Goal: Transaction & Acquisition: Purchase product/service

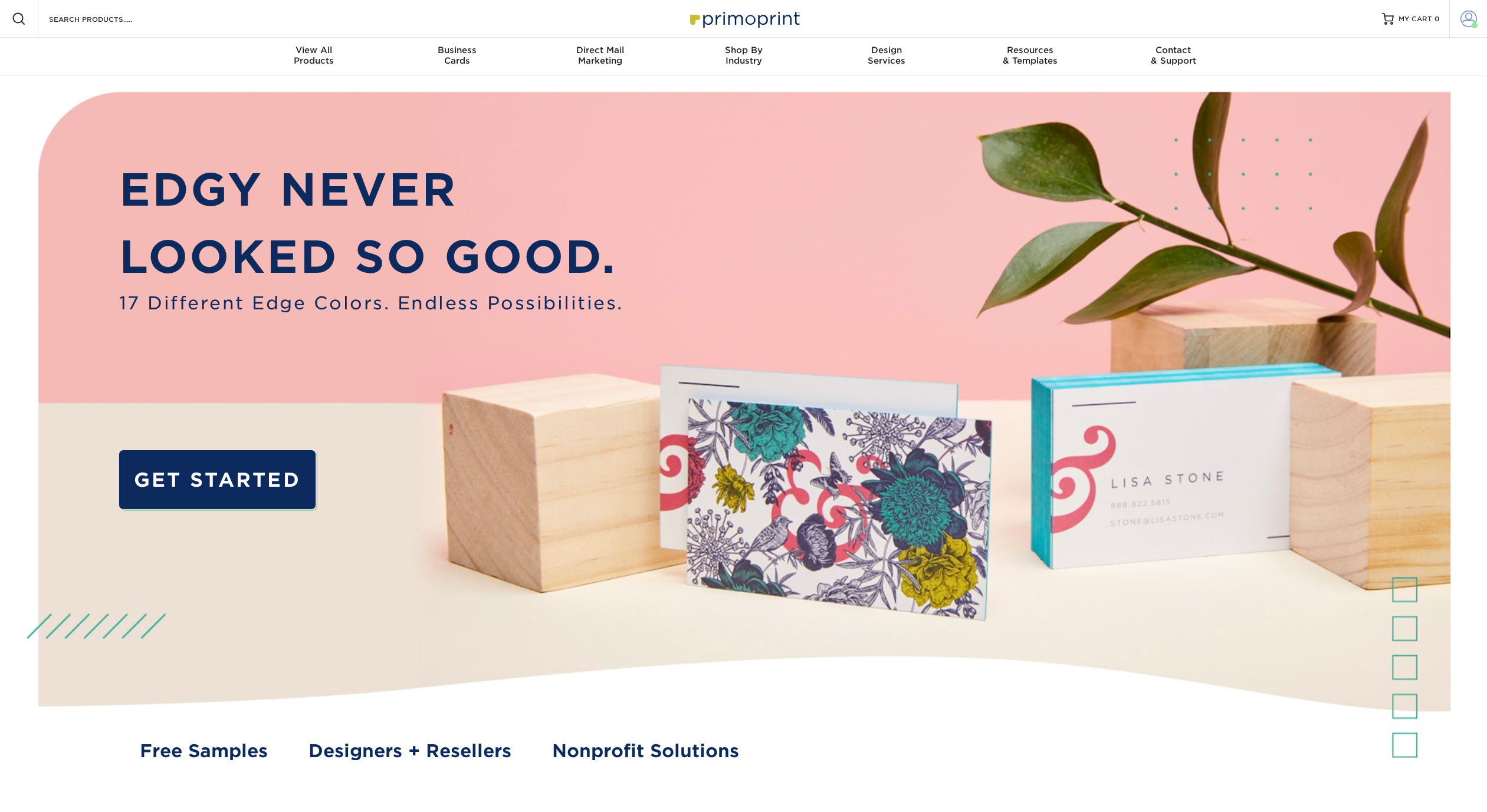
click at [1467, 17] on span at bounding box center [1468, 19] width 17 height 17
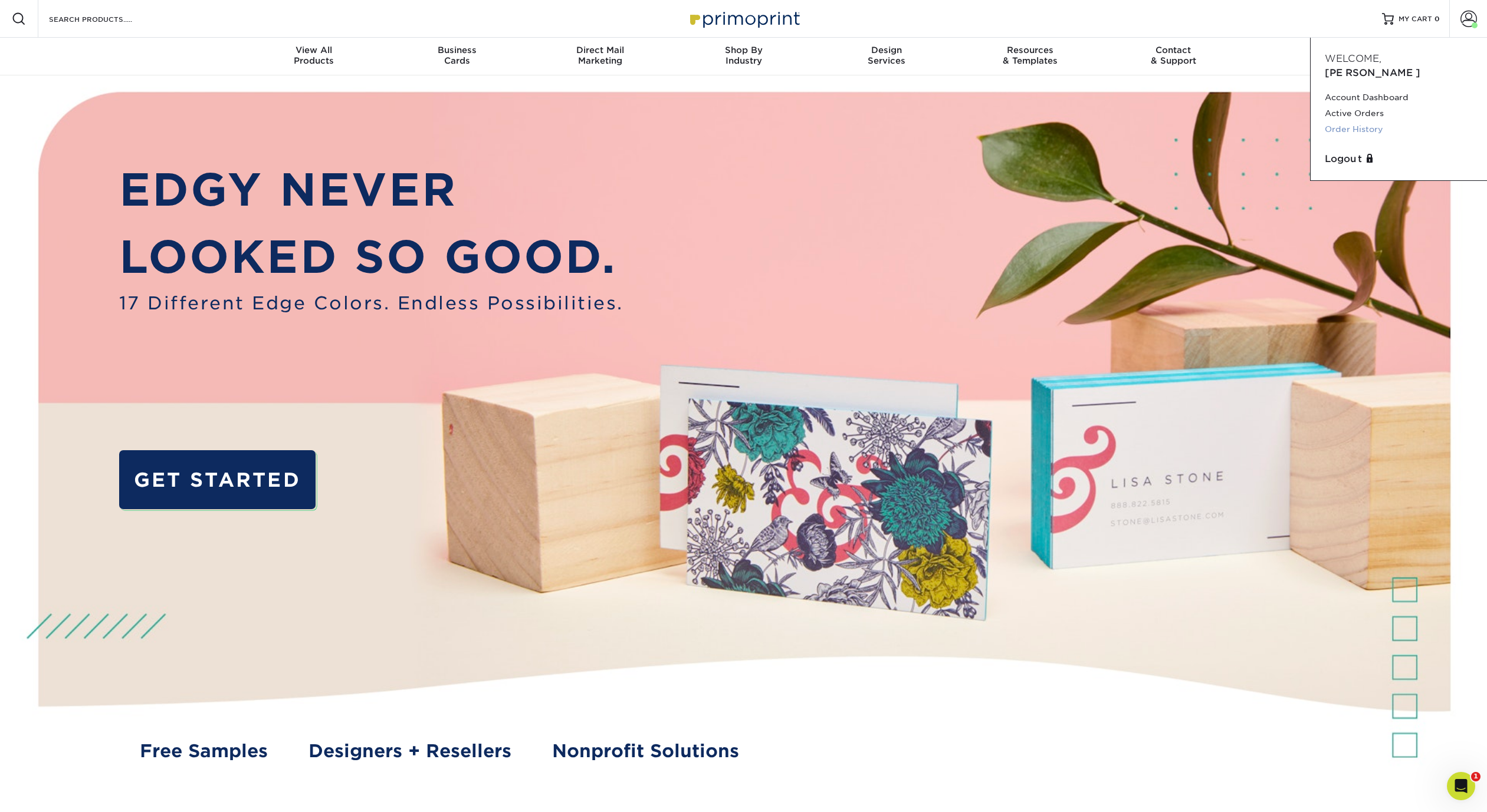
click at [1351, 122] on link "Order History" at bounding box center [1398, 130] width 148 height 16
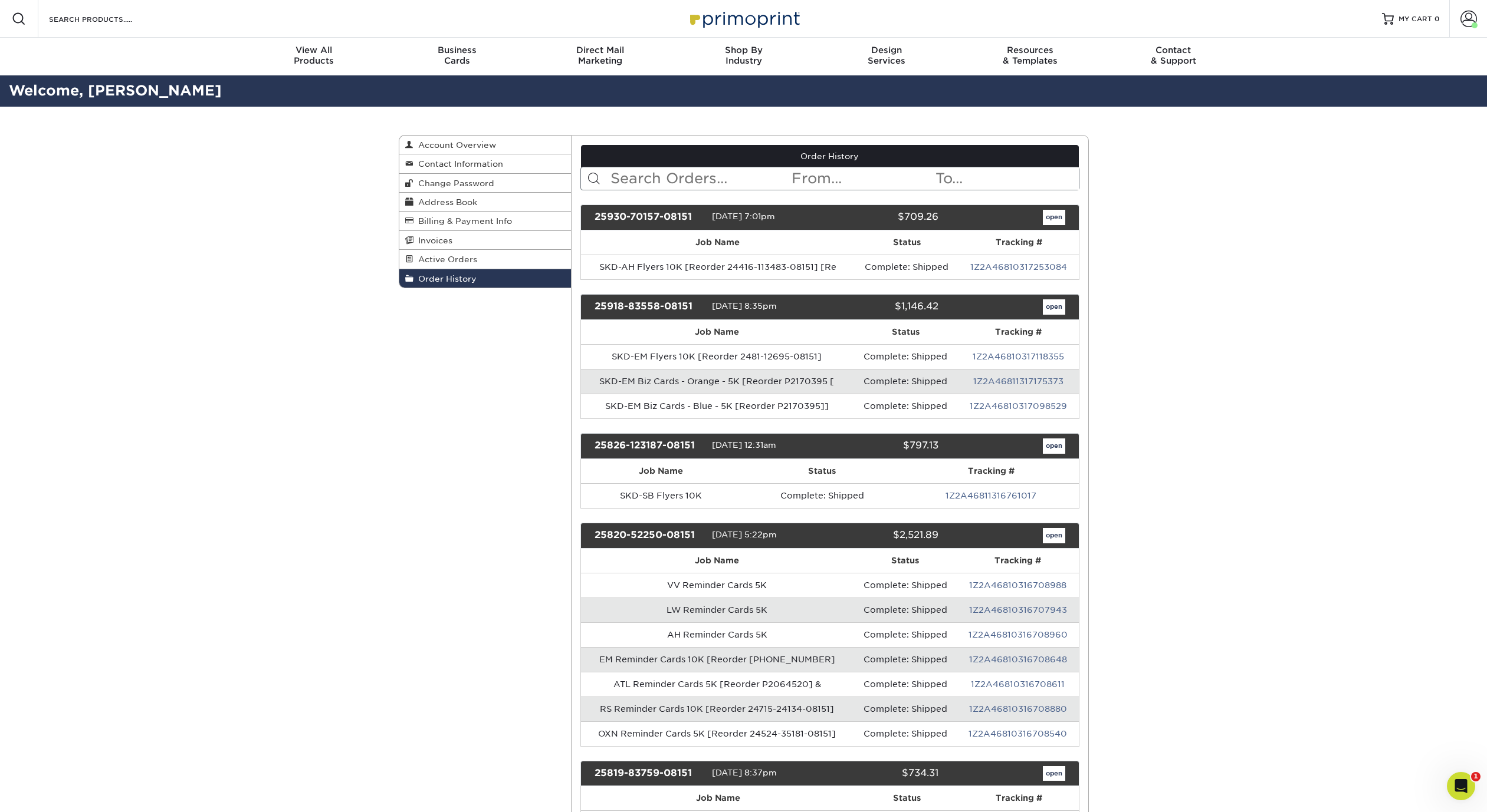
scroll to position [1118, 0]
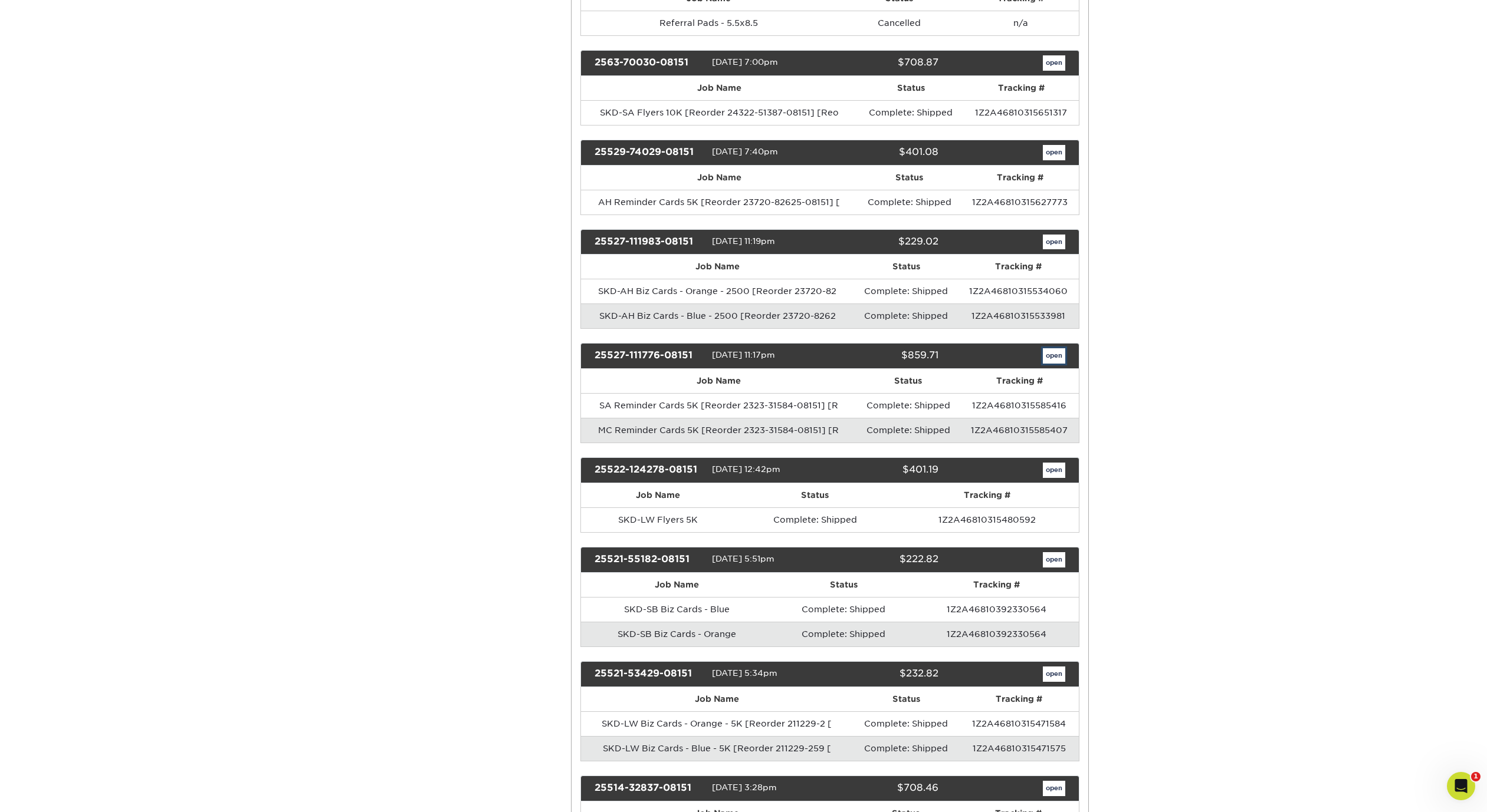
click at [1055, 354] on link "open" at bounding box center [1054, 356] width 23 height 15
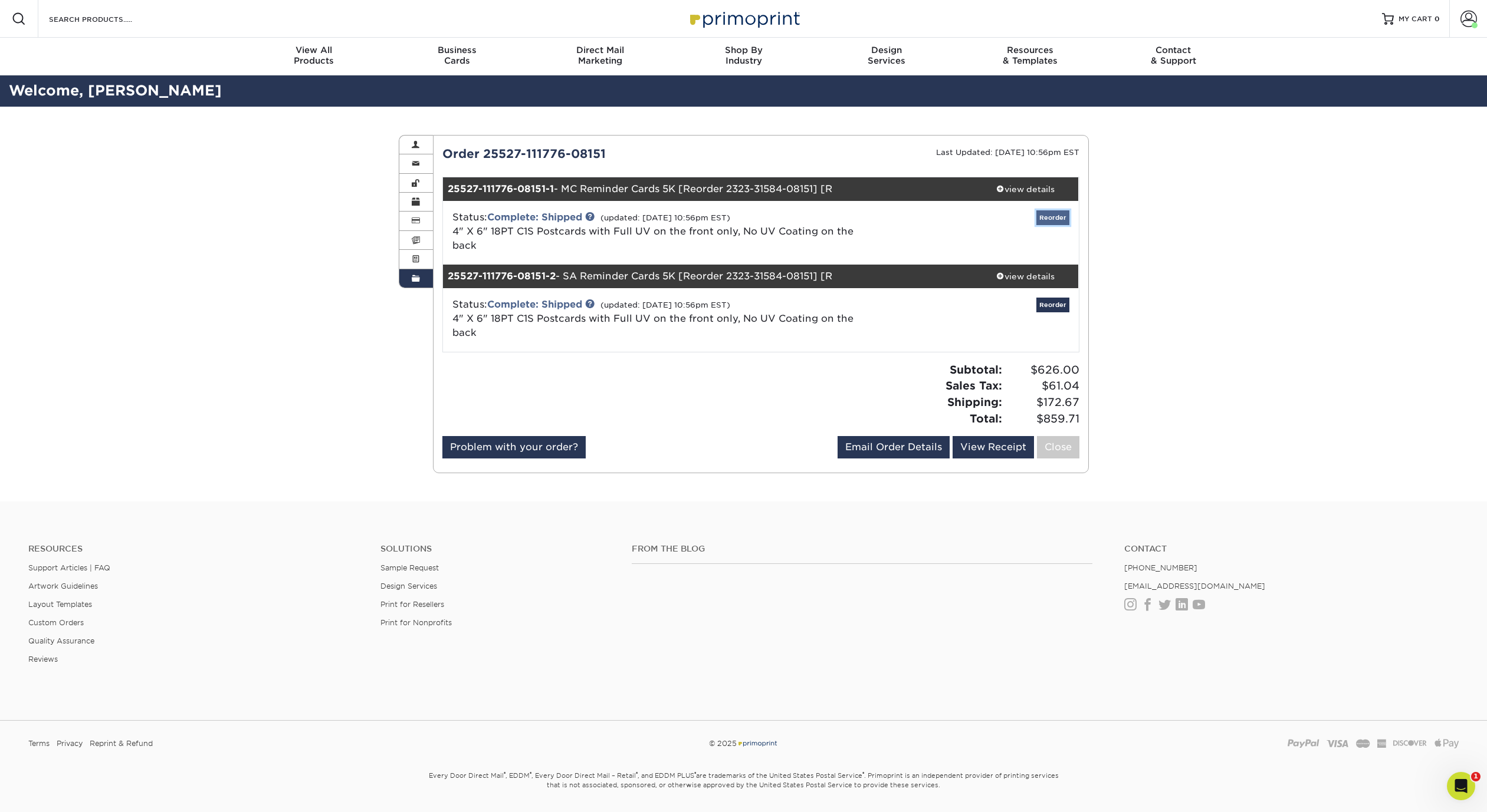
click at [1056, 219] on link "Reorder" at bounding box center [1052, 218] width 33 height 15
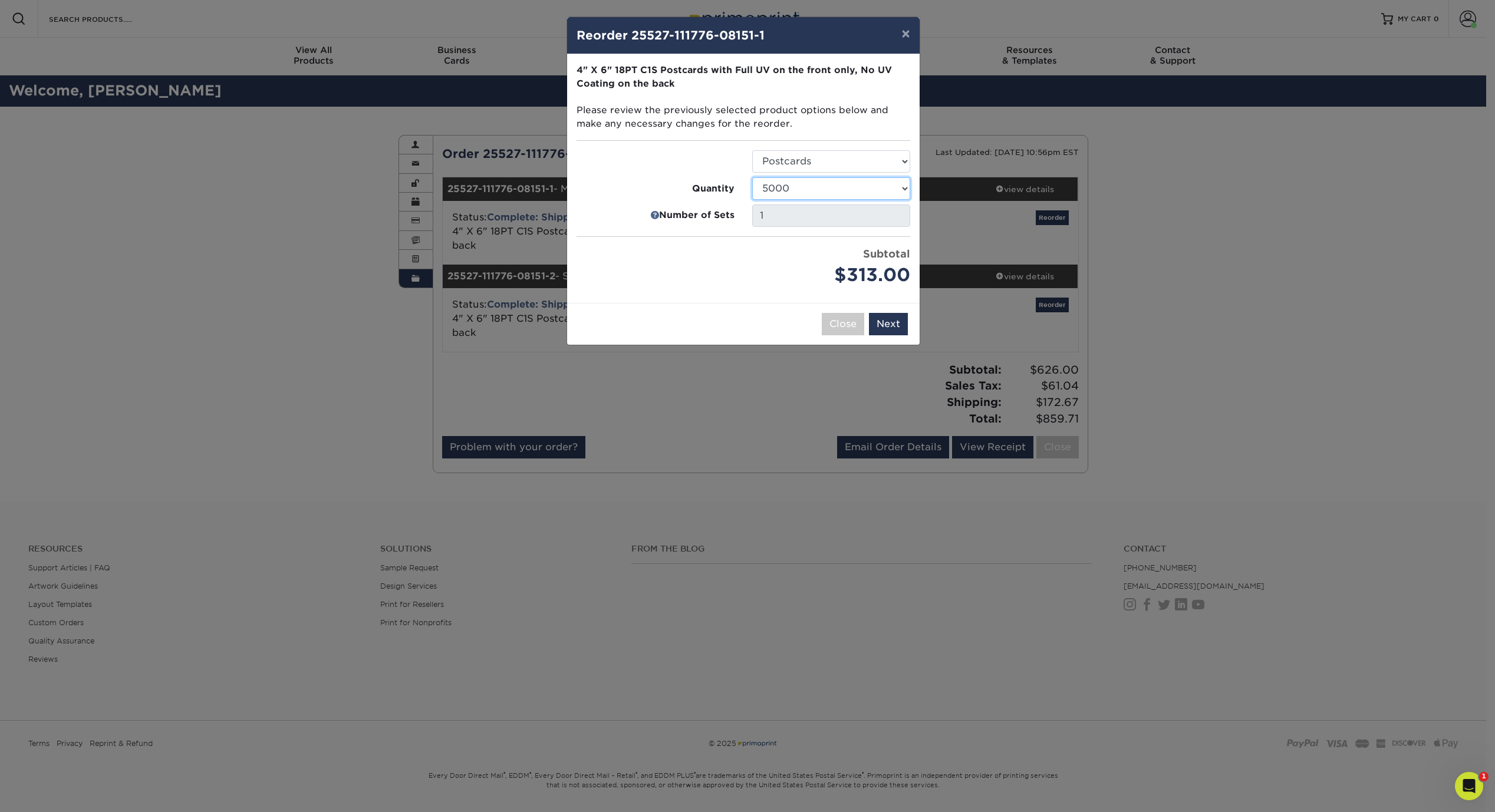
click at [904, 187] on select "25 50 75 100 250 500 750 1000 1500 2000 2500 3000 4000 5000 10000 15000 20000 2…" at bounding box center [831, 188] width 158 height 23
select select "4c29185a-ec98-4488-8729-c2ae0e5f5fe1"
click at [752, 177] on select "25 50 75 100 250 500 750 1000 1500 2000 2500 3000 4000 5000 10000 15000 20000 2…" at bounding box center [831, 188] width 158 height 23
click at [897, 324] on button "Next" at bounding box center [888, 324] width 39 height 23
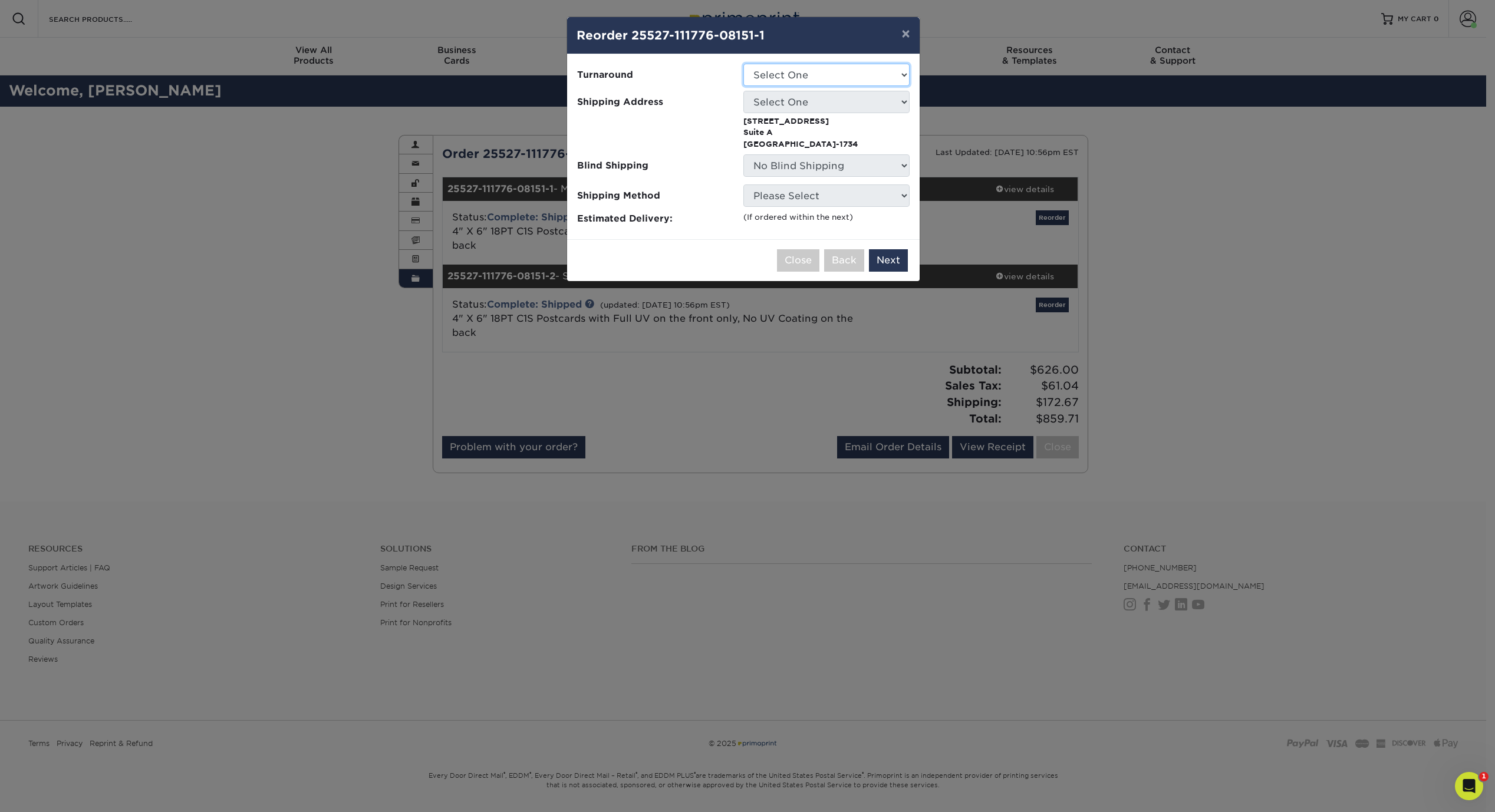
click at [878, 71] on select "Select One 2-4 Business Days" at bounding box center [827, 74] width 166 height 23
select select "566fe74a-33b2-4e53-a828-000fa9d0b58d"
click at [743, 63] on select "Select One 2-4 Business Days" at bounding box center [827, 74] width 166 height 23
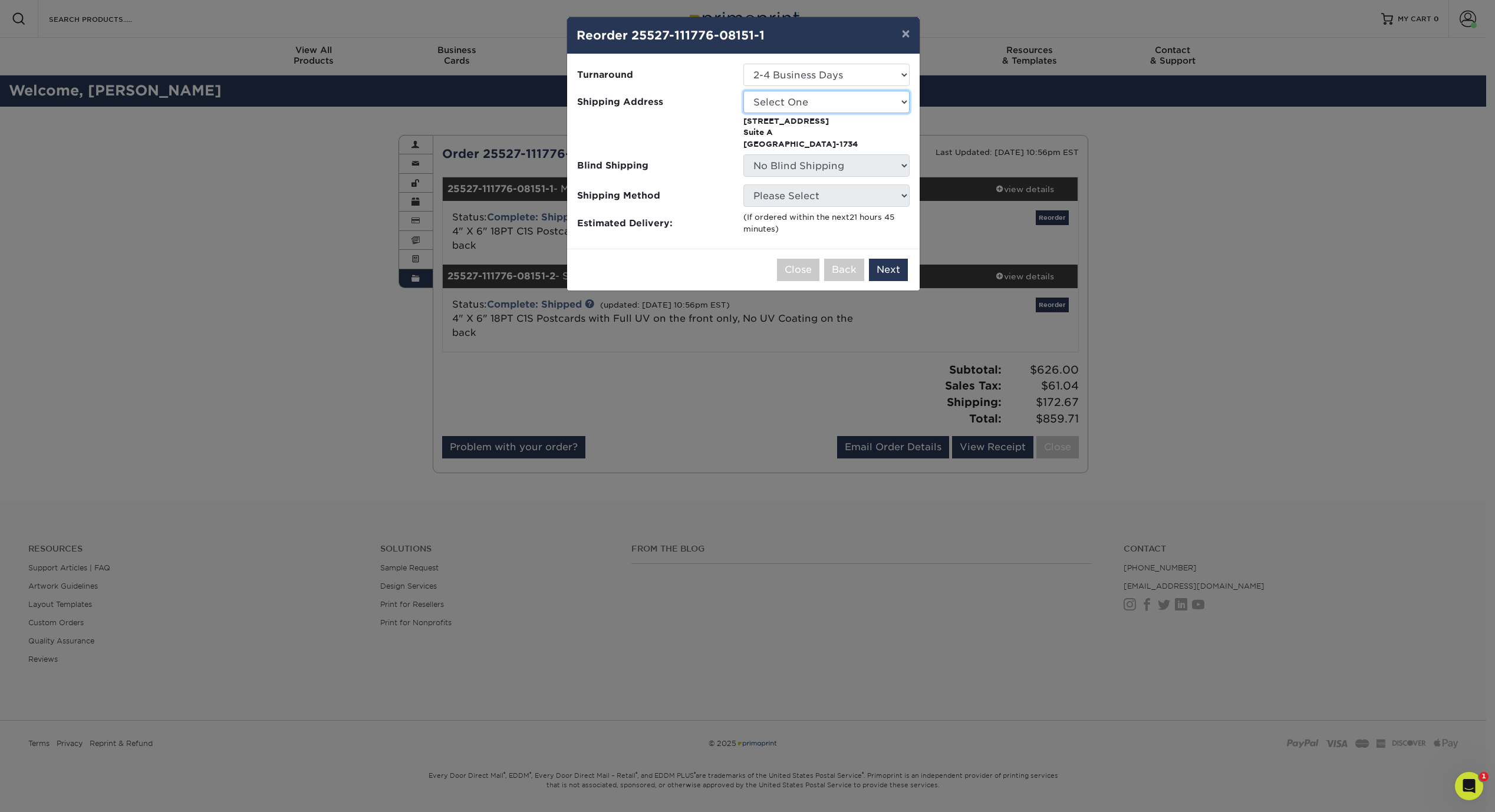
click at [856, 101] on select "Select One Home SKD-AH SKD-ATL SKD-BH SKD-CO SKD-EM SKD-LW SKD-MC SKD-OXN SKD-R…" at bounding box center [827, 102] width 166 height 23
select select "231080"
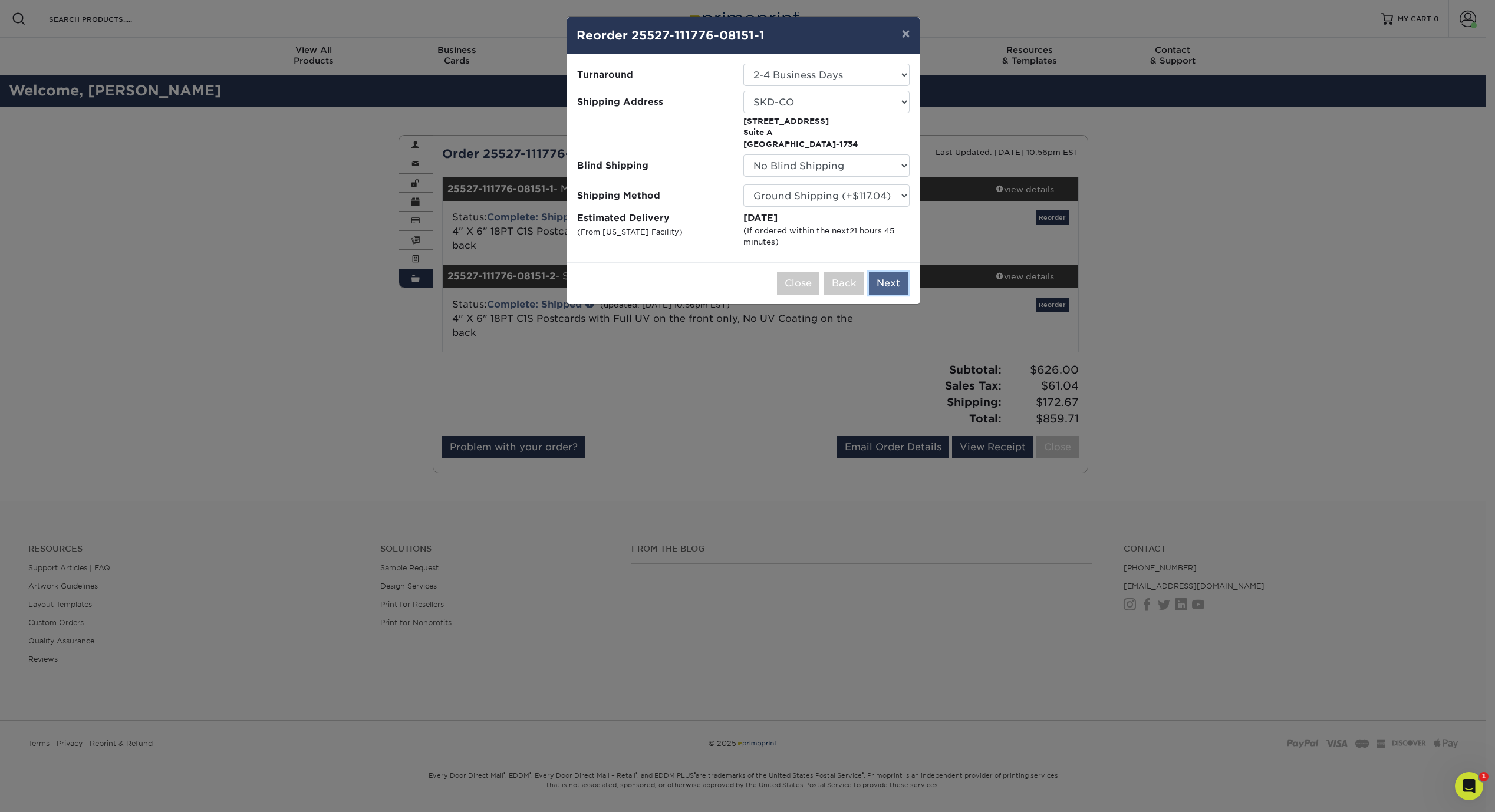
click at [886, 287] on button "Next" at bounding box center [888, 284] width 39 height 23
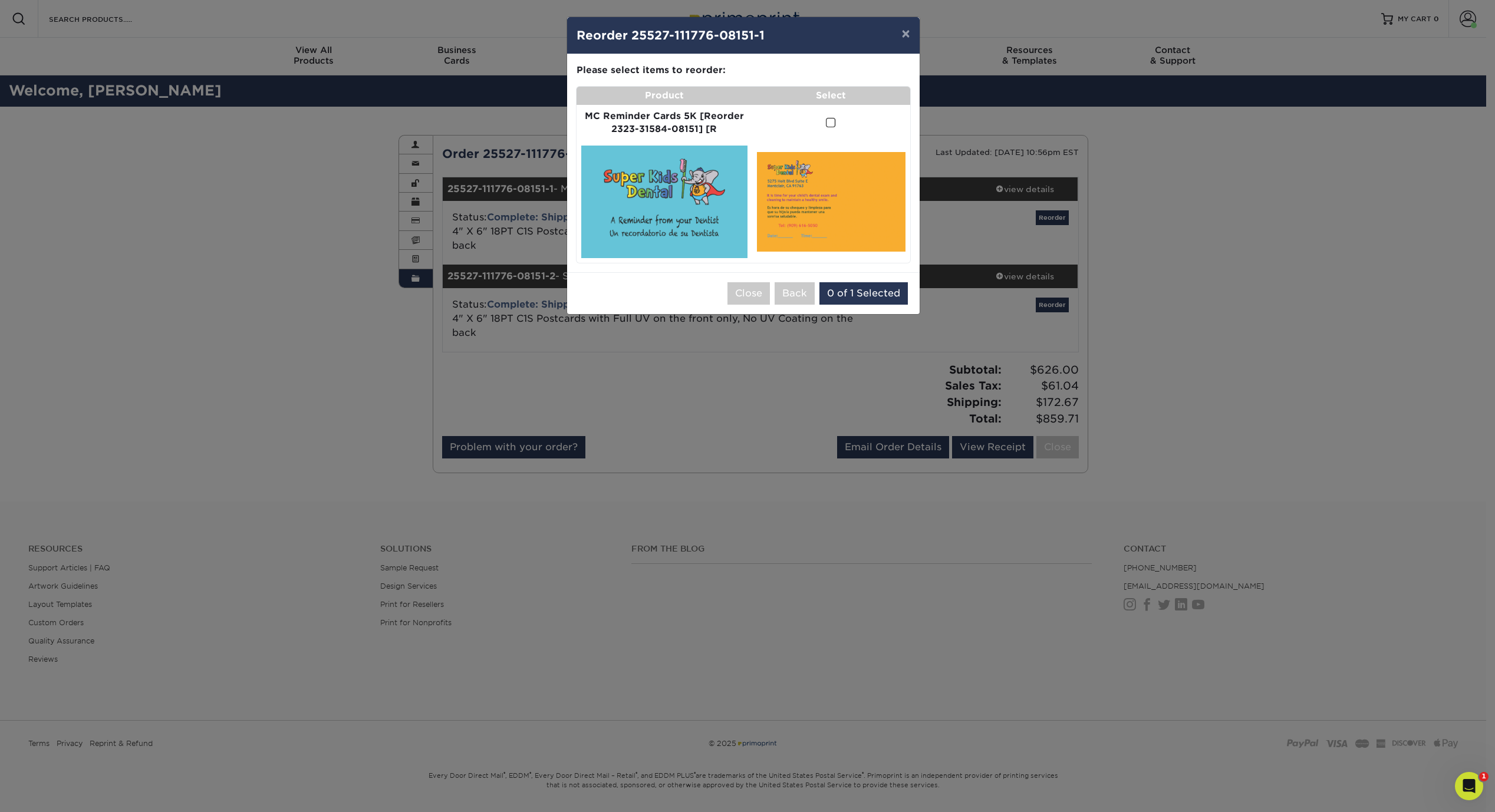
click at [830, 121] on span at bounding box center [831, 122] width 10 height 11
click at [0, 0] on input "checkbox" at bounding box center [0, 0] width 0 height 0
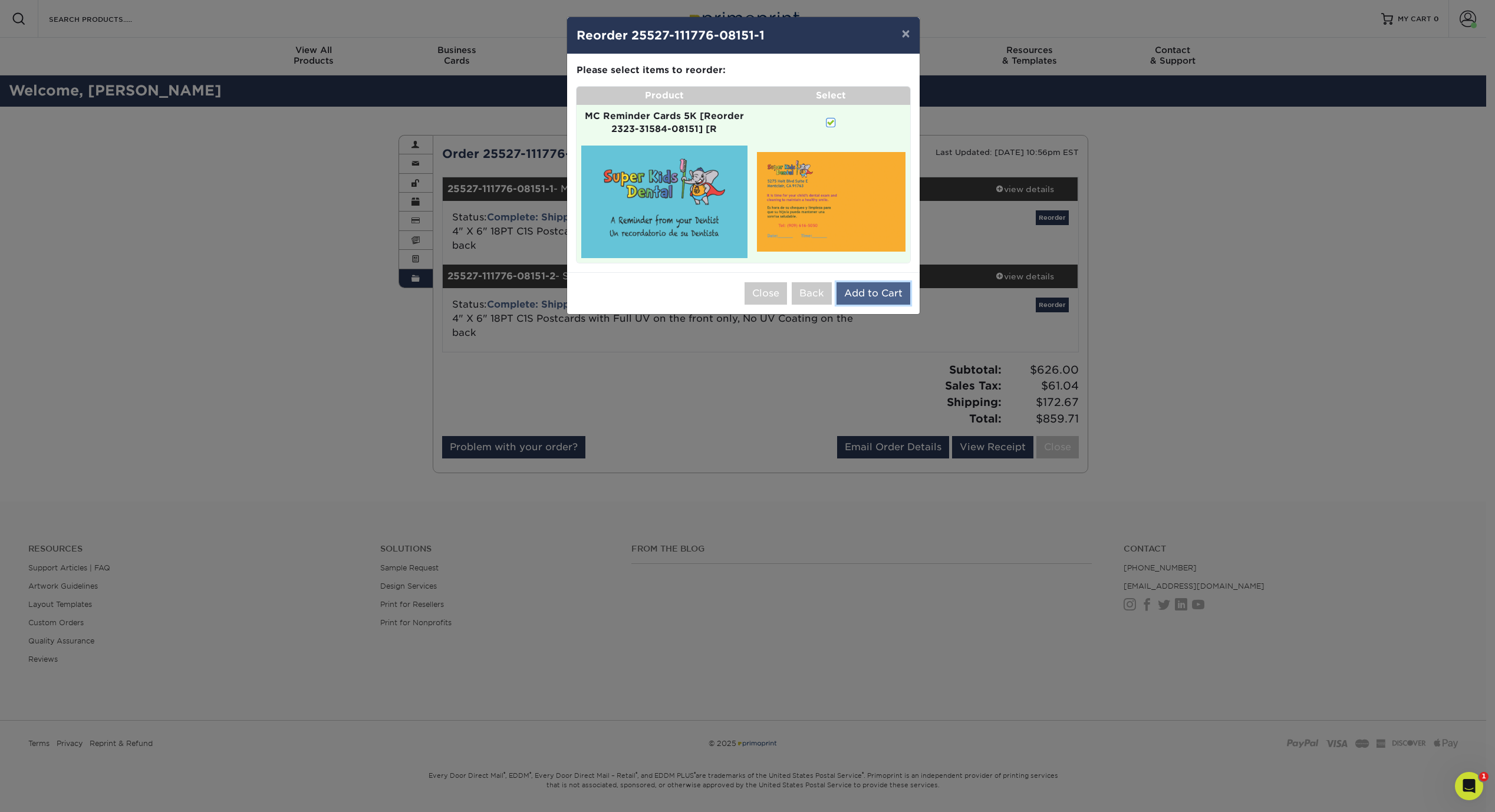
click at [868, 294] on button "Add to Cart" at bounding box center [873, 293] width 74 height 23
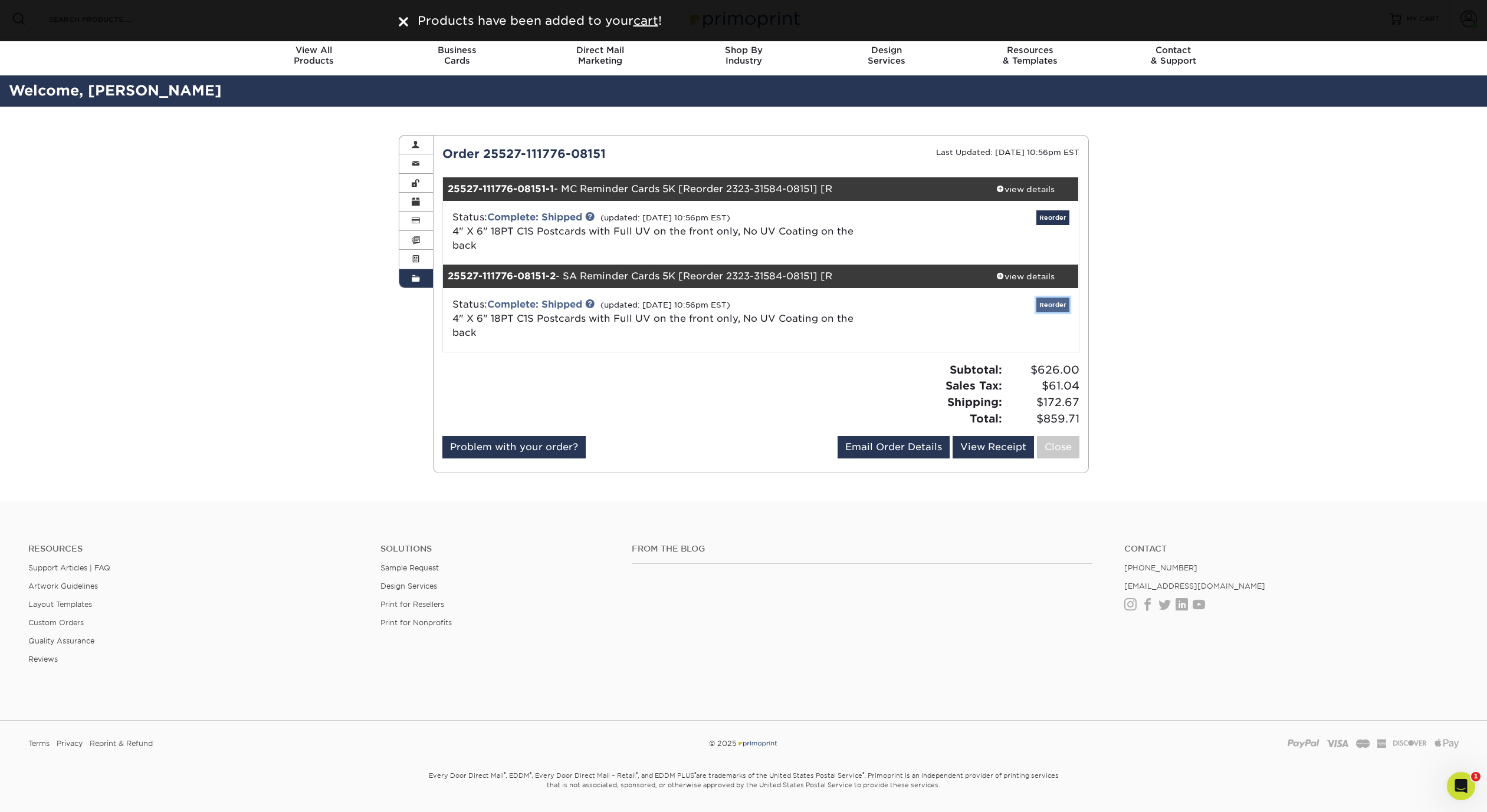
click at [1053, 308] on link "Reorder" at bounding box center [1052, 305] width 33 height 15
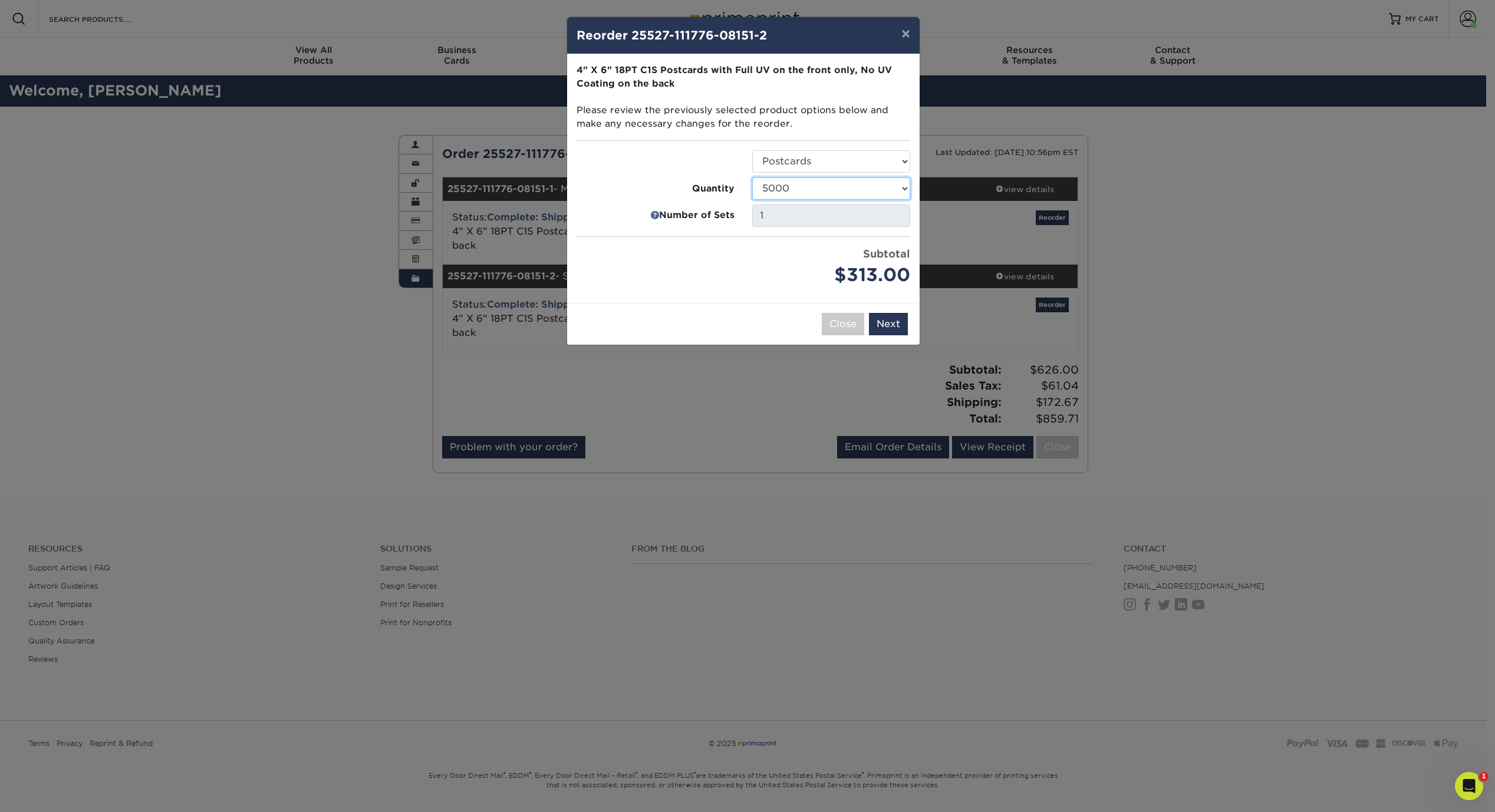
click at [799, 190] on select "25 50 75 100 250 500 750 1000 1500 2000 2500 3000 4000 5000 10000 15000 20000 2…" at bounding box center [831, 188] width 158 height 23
select select "4c29185a-ec98-4488-8729-c2ae0e5f5fe1"
click at [752, 177] on select "25 50 75 100 250 500 750 1000 1500 2000 2500 3000 4000 5000 10000 15000 20000 2…" at bounding box center [831, 188] width 158 height 23
click at [899, 321] on button "Next" at bounding box center [888, 324] width 39 height 23
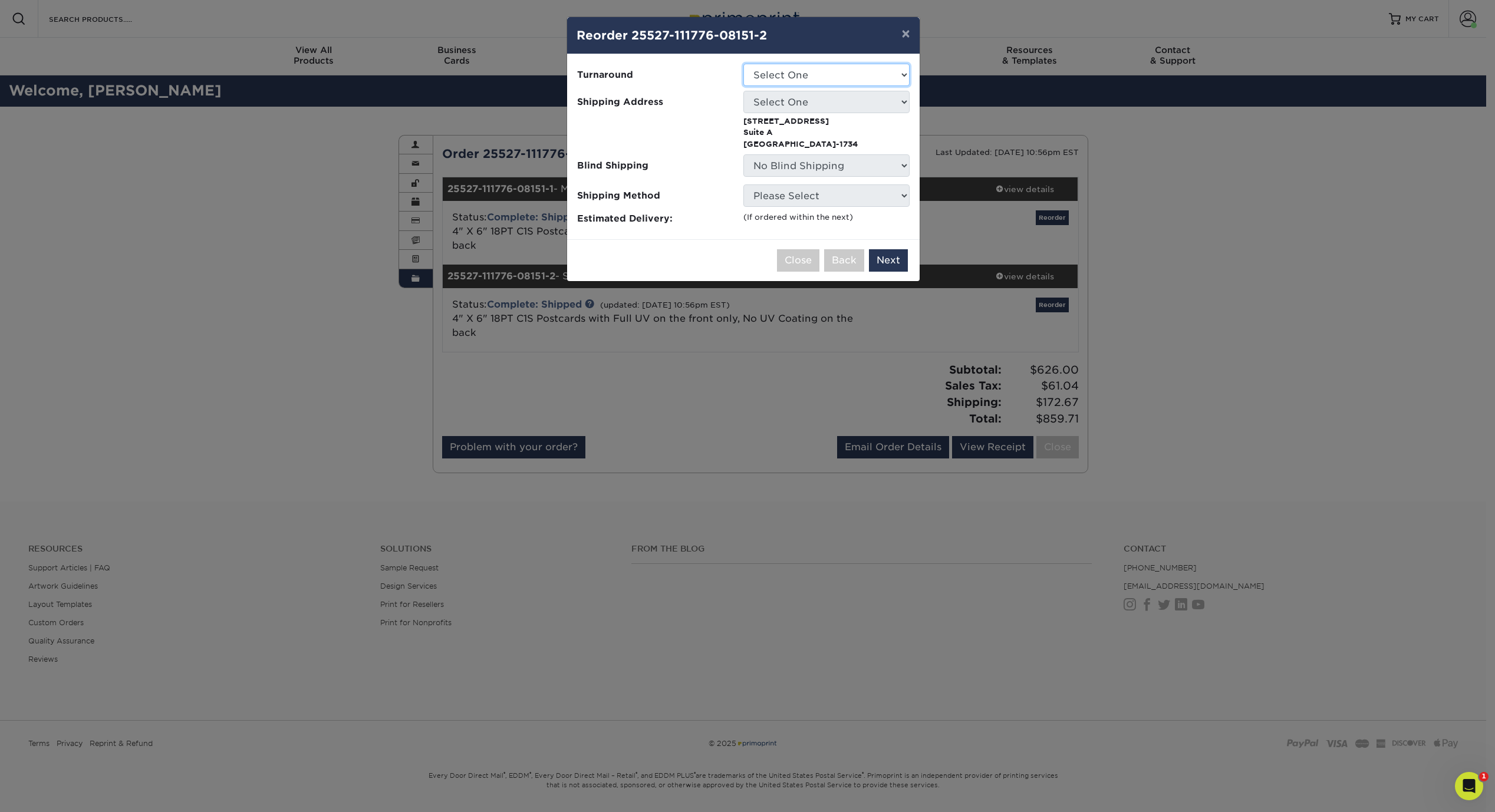
click at [837, 71] on select "Select One 2-4 Business Days" at bounding box center [827, 74] width 166 height 23
select select "566fe74a-33b2-4e53-a828-000fa9d0b58d"
click at [743, 63] on select "Select One 2-4 Business Days" at bounding box center [827, 74] width 166 height 23
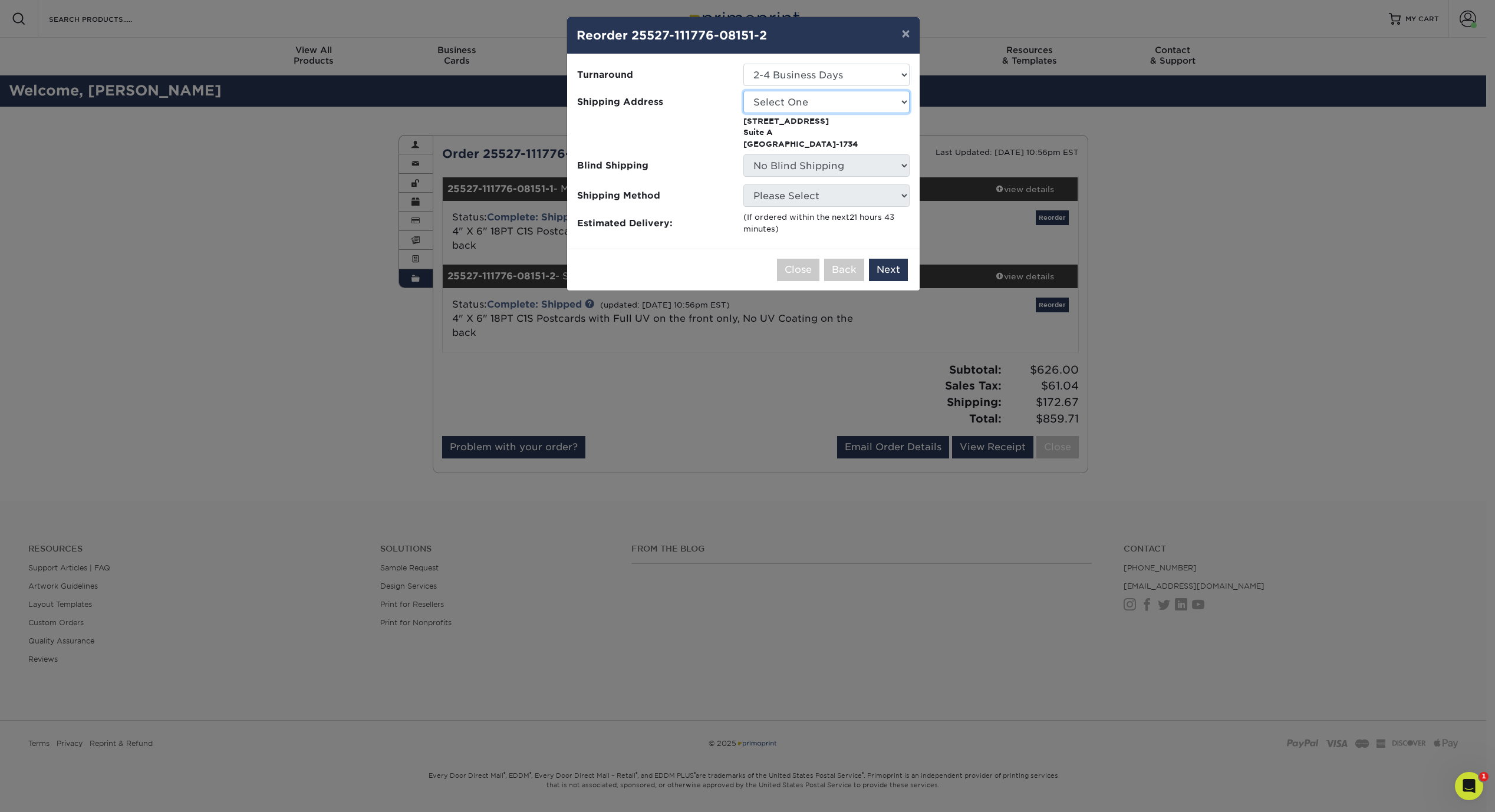
click at [832, 99] on select "Select One Home SKD-AH SKD-ATL SKD-BH SKD-CO SKD-EM SKD-LW SKD-MC SKD-OXN SKD-R…" at bounding box center [827, 102] width 166 height 23
select select "231080"
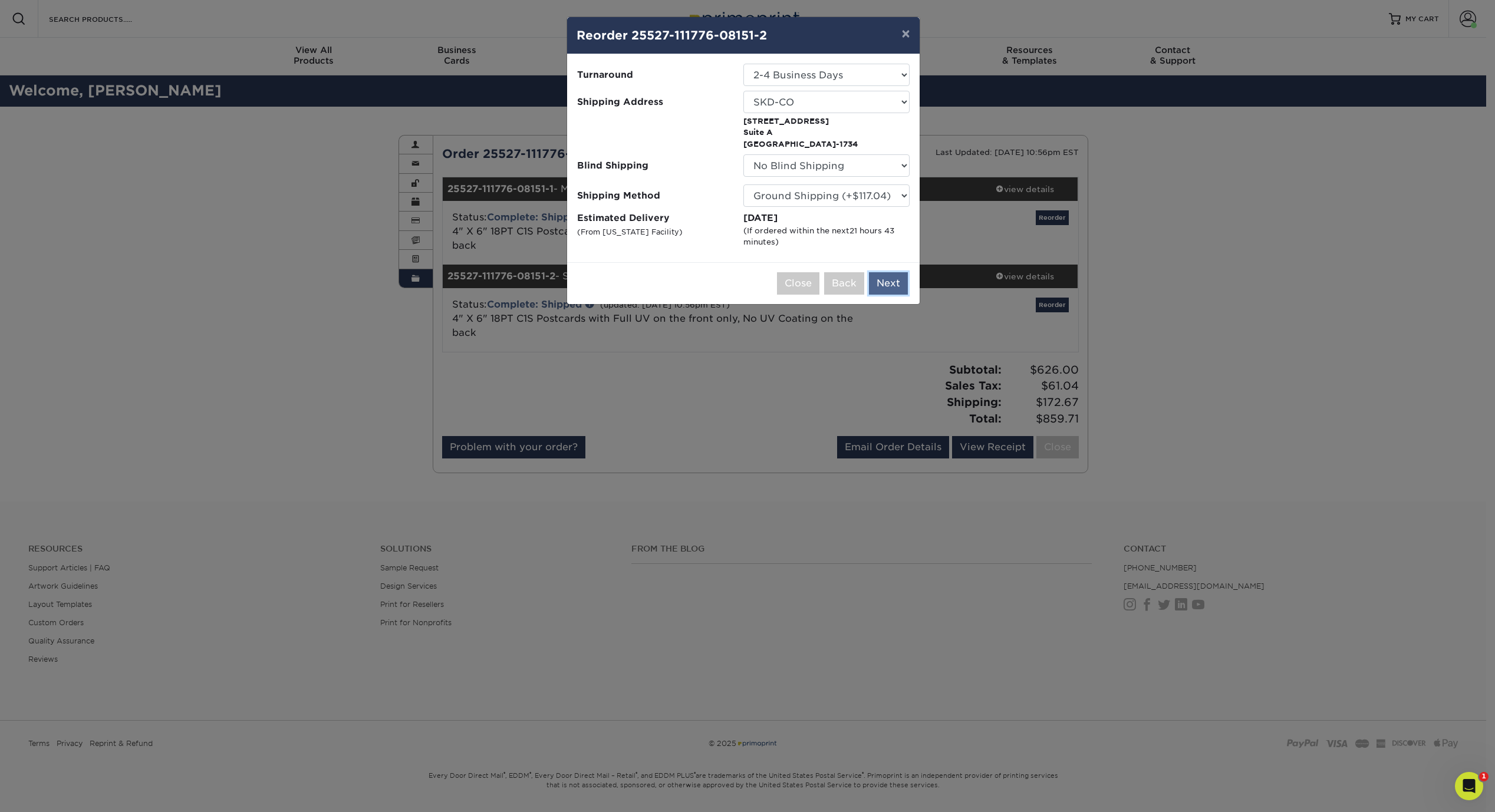
click at [894, 284] on button "Next" at bounding box center [888, 284] width 39 height 23
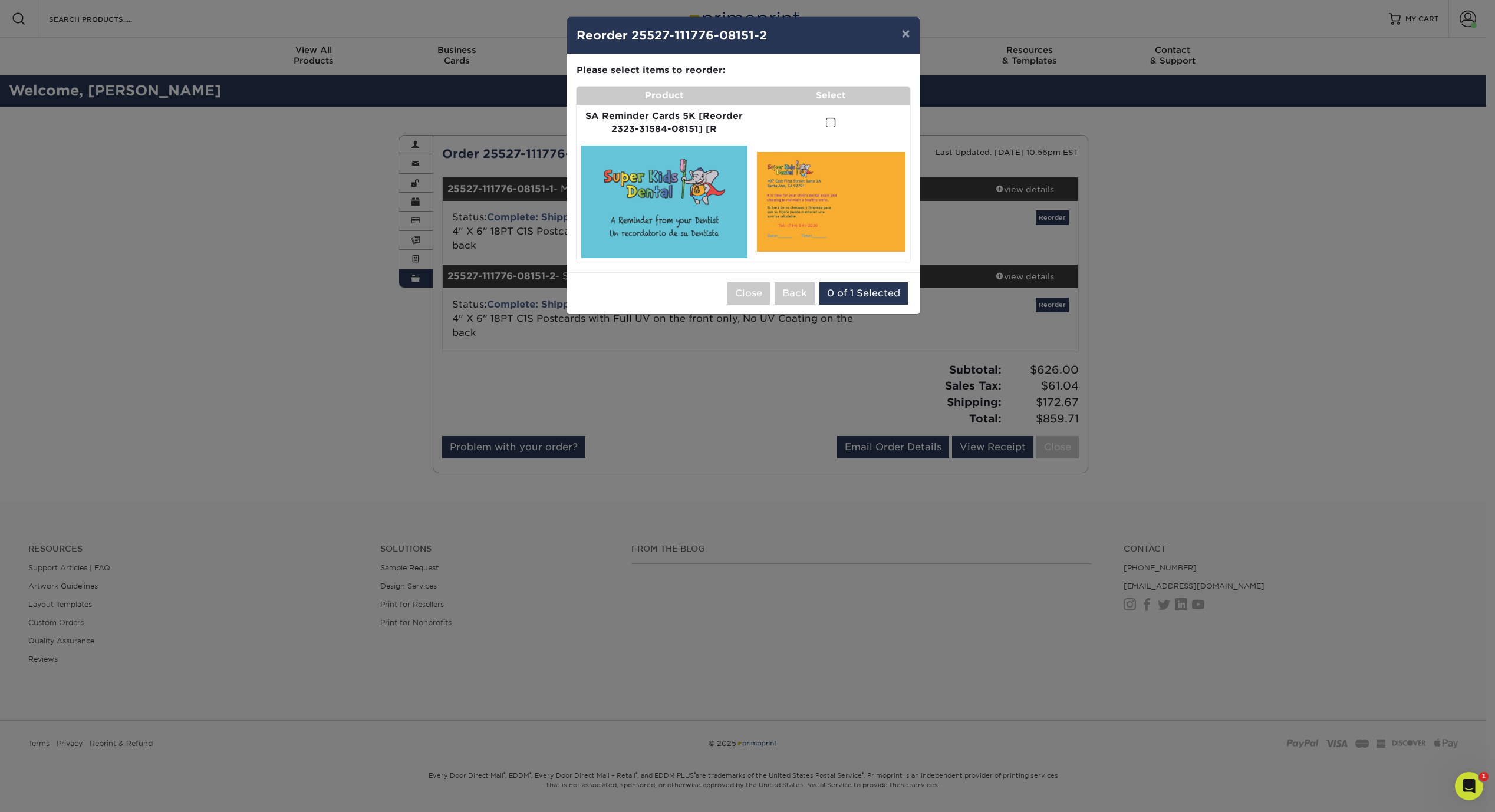
click at [834, 125] on span at bounding box center [831, 122] width 10 height 11
click at [0, 0] on input "checkbox" at bounding box center [0, 0] width 0 height 0
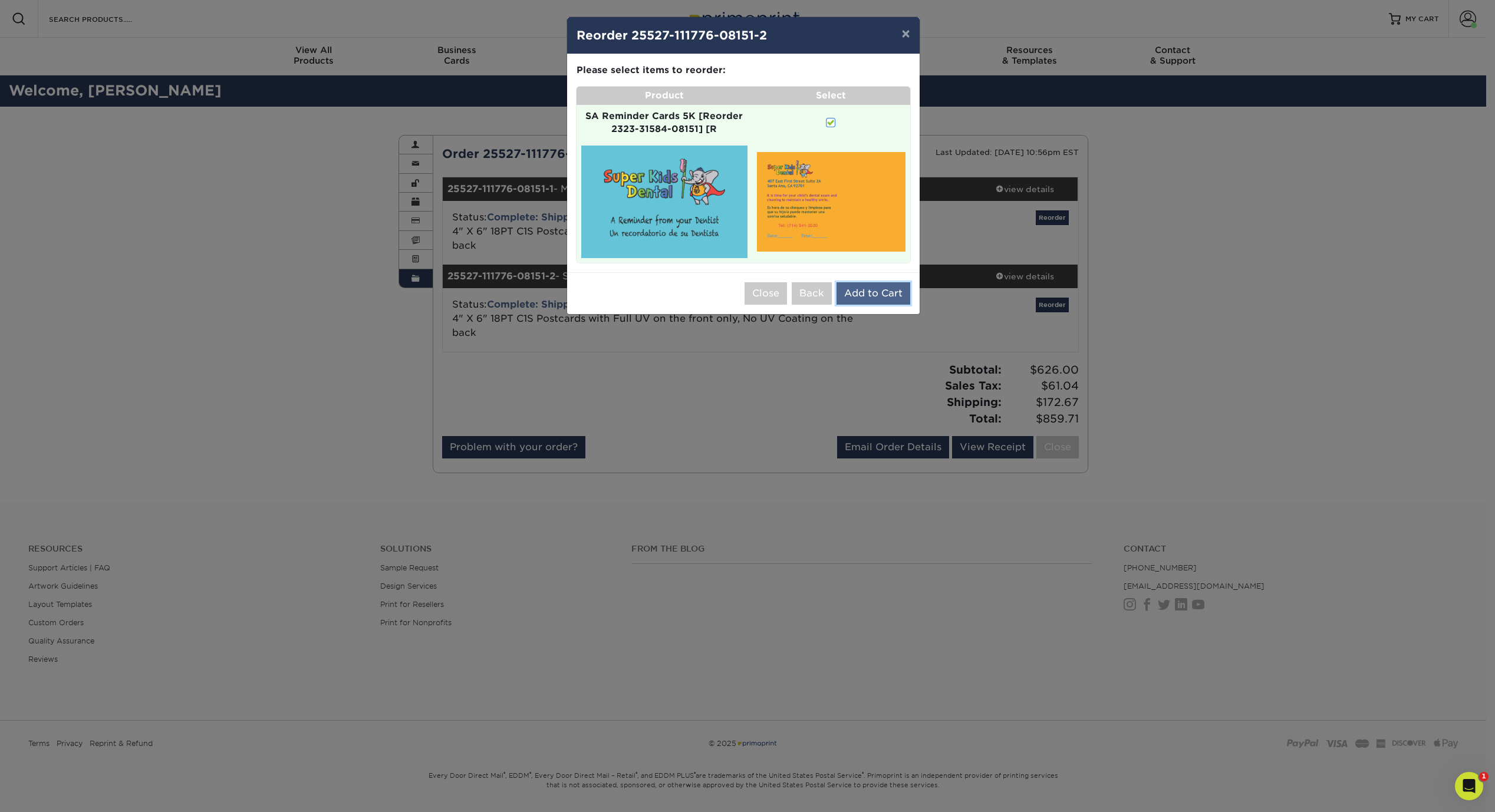
click at [880, 296] on button "Add to Cart" at bounding box center [873, 293] width 74 height 23
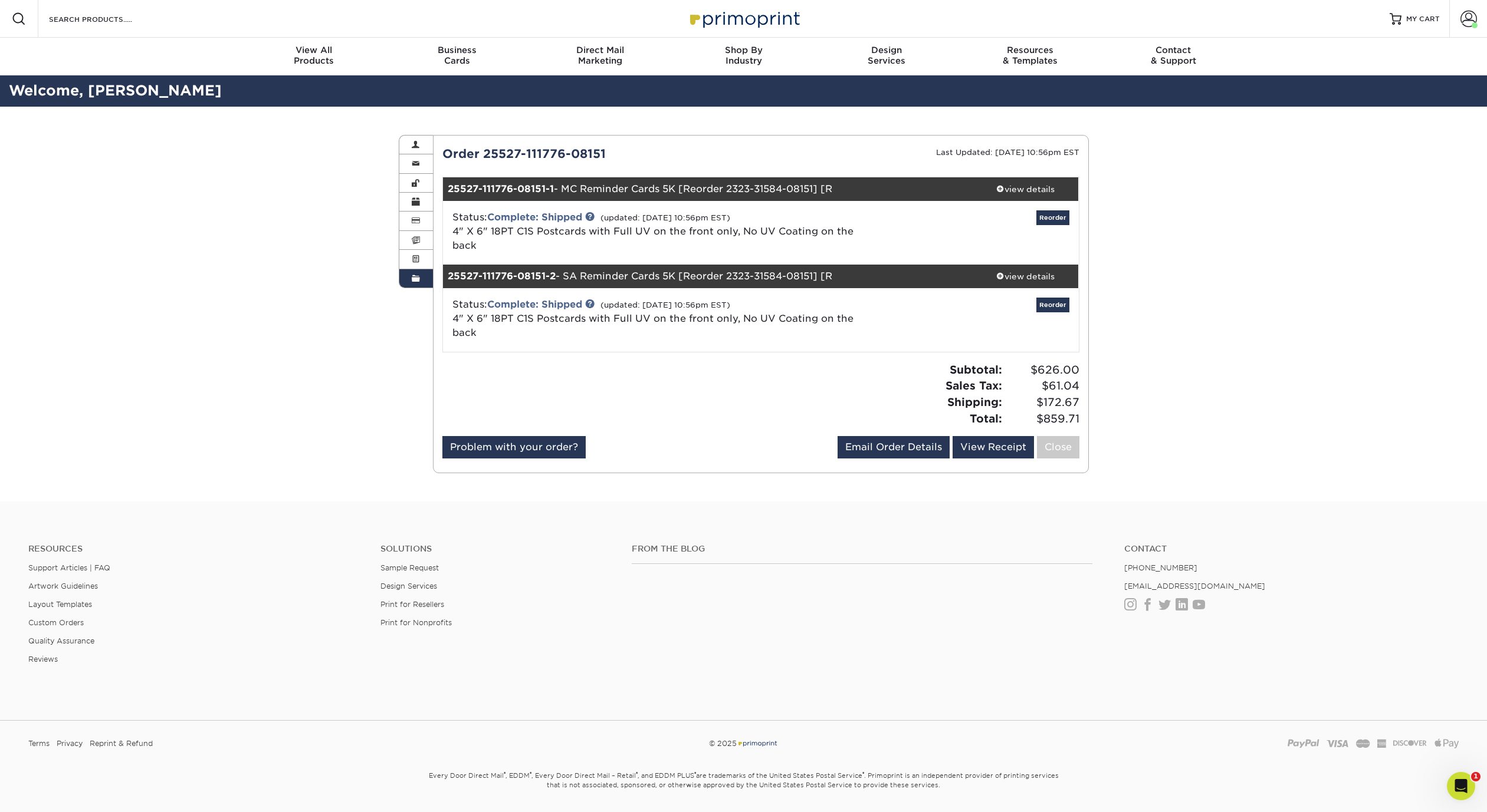
click at [1236, 356] on div "Order History Account Overview Contact Information Change Password Address Book…" at bounding box center [743, 304] width 1487 height 395
click at [1416, 22] on span "MY CART" at bounding box center [1423, 19] width 34 height 10
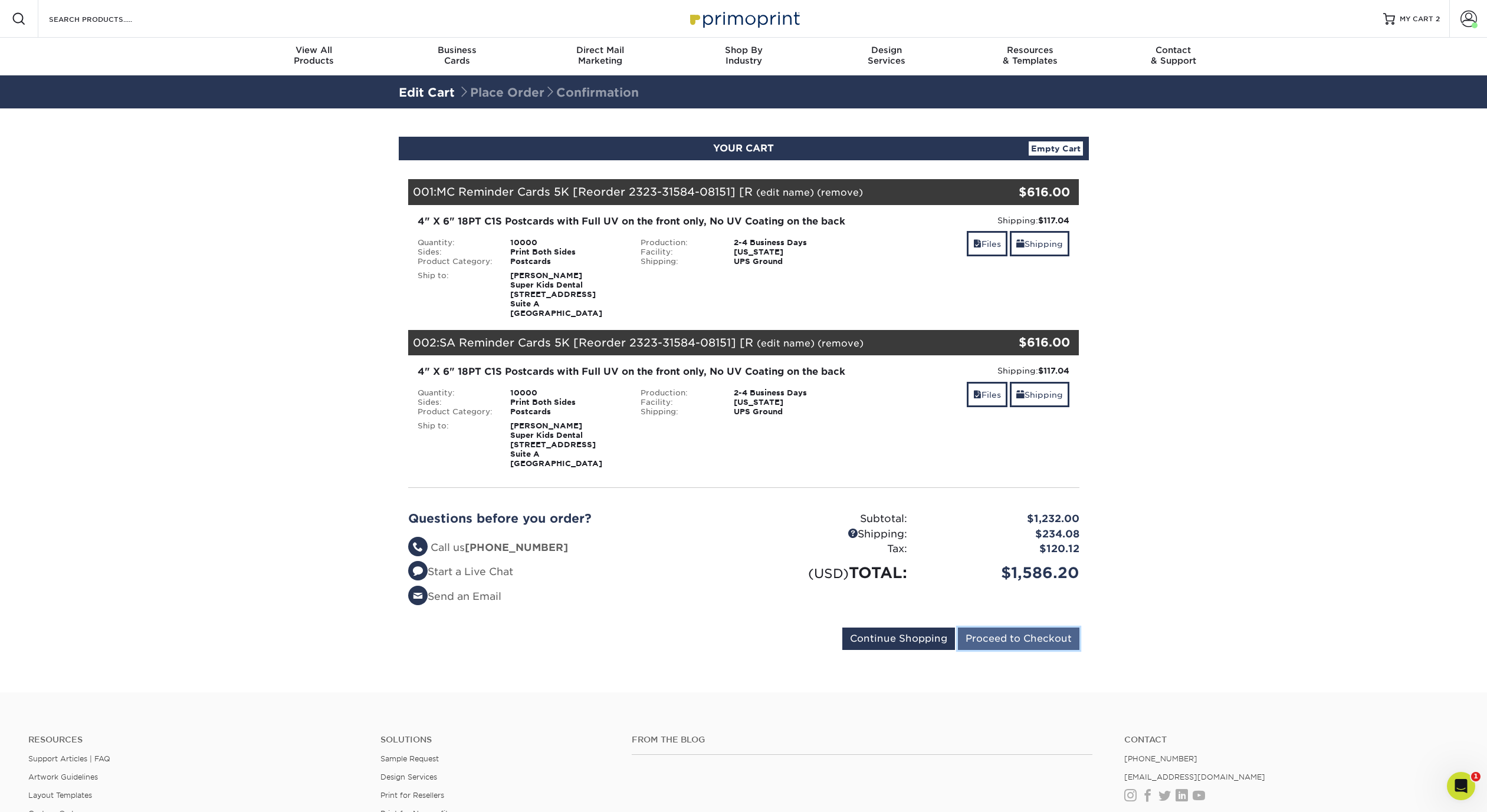
click at [1028, 650] on input "Proceed to Checkout" at bounding box center [1018, 639] width 122 height 23
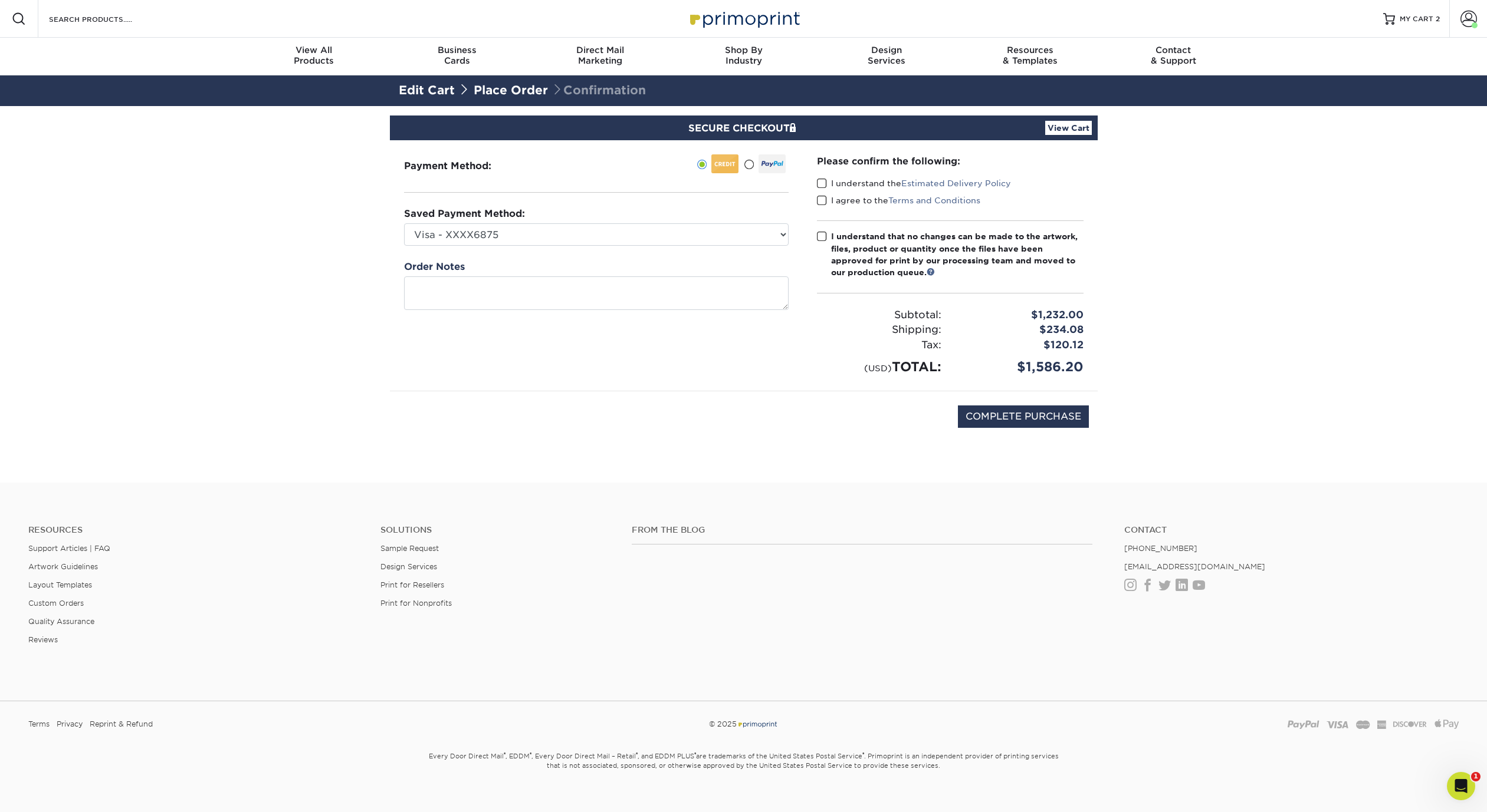
click at [754, 167] on label at bounding box center [764, 164] width 42 height 19
click at [0, 0] on input "radio" at bounding box center [0, 0] width 0 height 0
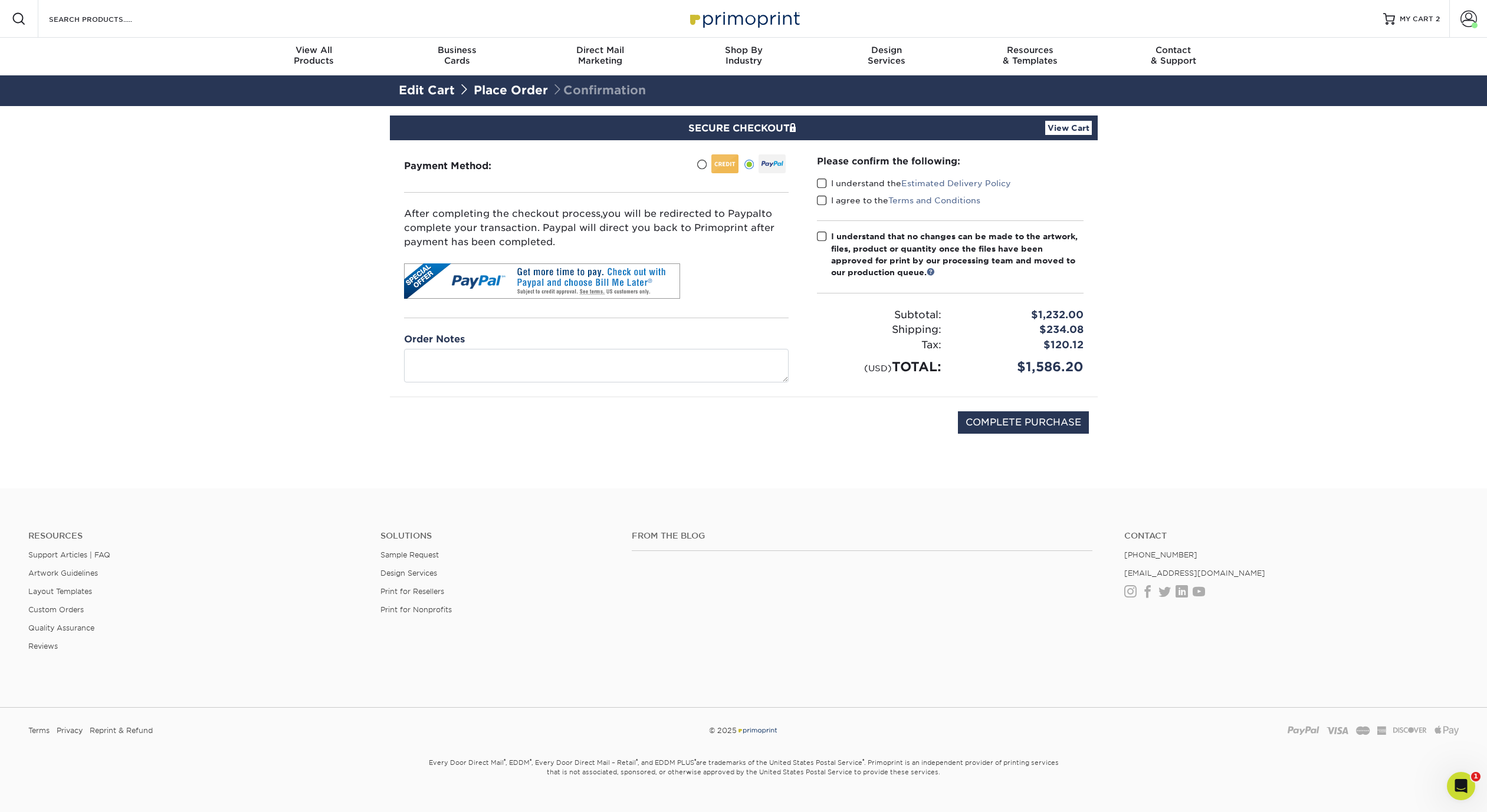
click at [825, 181] on span at bounding box center [822, 183] width 10 height 11
click at [0, 0] on input "I understand the Estimated Delivery Policy" at bounding box center [0, 0] width 0 height 0
click at [822, 199] on span at bounding box center [822, 200] width 10 height 11
click at [0, 0] on input "I agree to the Terms and Conditions" at bounding box center [0, 0] width 0 height 0
click at [822, 235] on span at bounding box center [822, 236] width 10 height 11
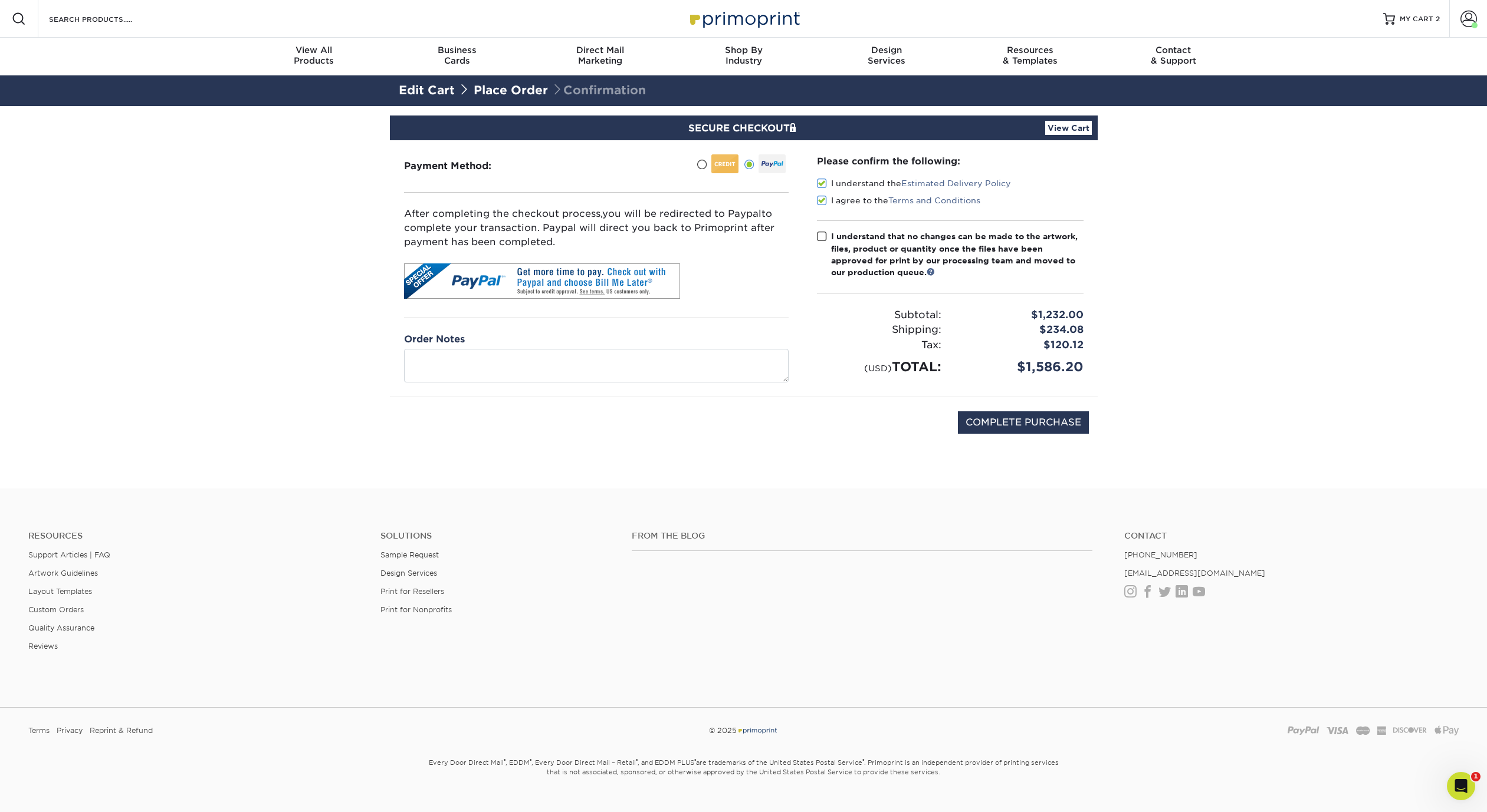
click at [0, 0] on input "I understand that no changes can be made to the artwork, files, product or quan…" at bounding box center [0, 0] width 0 height 0
click at [1014, 421] on input "COMPLETE PURCHASE" at bounding box center [1023, 422] width 131 height 23
type input "PROCESSING, PLEASE WAIT..."
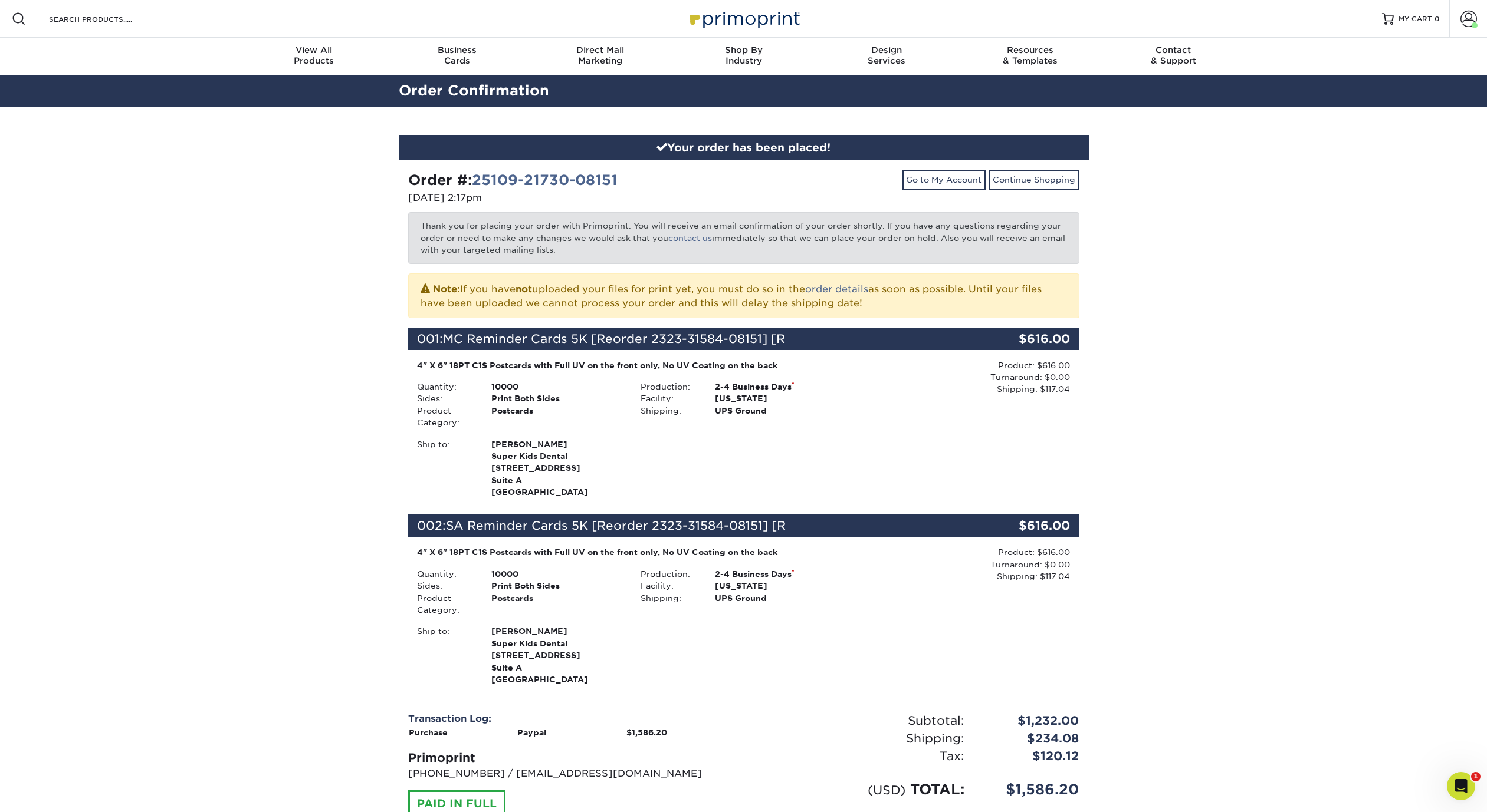
click at [1184, 348] on div "Your order has been placed! Order #: 25109-21730-08151 [DATE] 2:17pm Go to My A…" at bounding box center [743, 506] width 1487 height 800
